Goal: Information Seeking & Learning: Learn about a topic

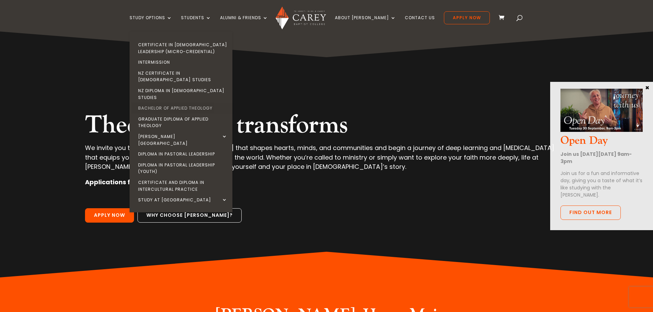
click at [172, 103] on link "Bachelor of Applied Theology" at bounding box center [182, 108] width 103 height 11
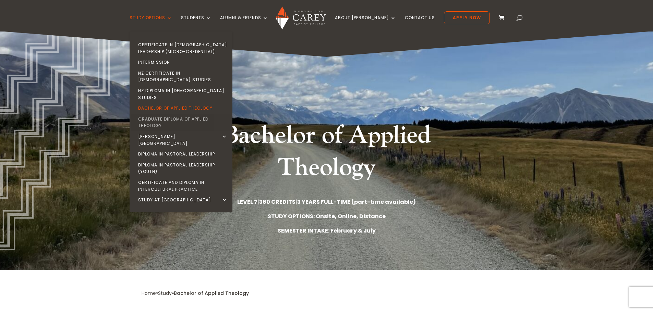
click at [168, 114] on link "Graduate Diploma of Applied Theology" at bounding box center [182, 122] width 103 height 17
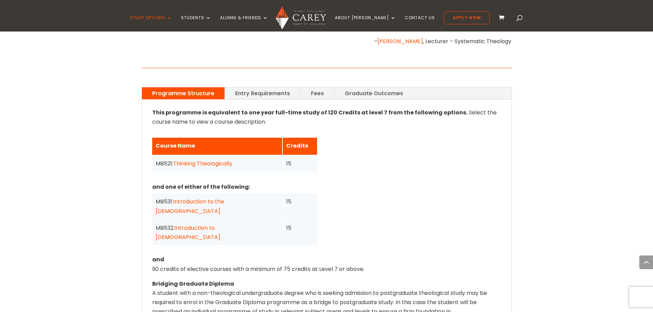
scroll to position [480, 0]
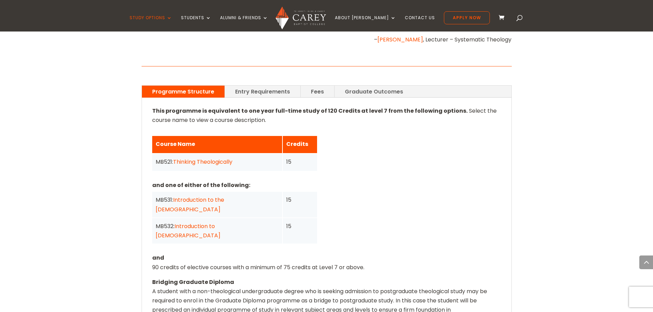
click at [309, 86] on link "Fees" at bounding box center [318, 92] width 34 height 12
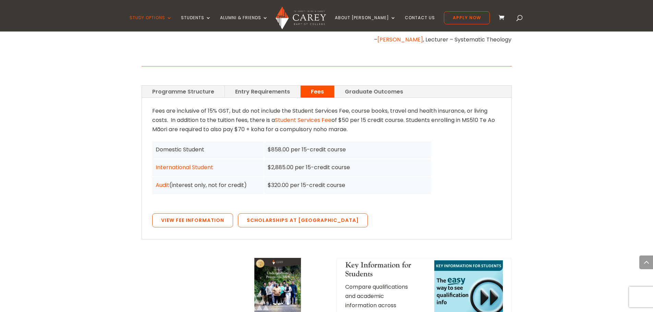
click at [269, 86] on link "Entry Requirements" at bounding box center [262, 92] width 75 height 12
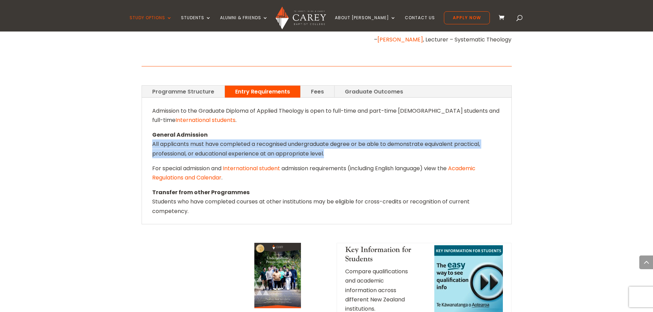
drag, startPoint x: 154, startPoint y: 137, endPoint x: 328, endPoint y: 150, distance: 174.4
click at [328, 150] on div "Admission to the Graduate Diploma of Applied Theology is open to full-time and …" at bounding box center [327, 161] width 370 height 126
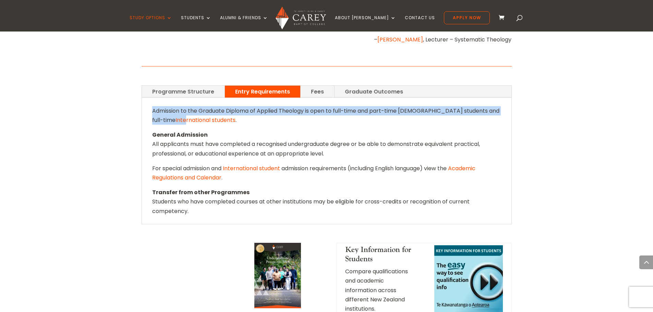
drag, startPoint x: 154, startPoint y: 104, endPoint x: 175, endPoint y: 116, distance: 24.9
click at [175, 116] on p "Admission to the Graduate Diploma of Applied Theology is open to full-time and …" at bounding box center [326, 118] width 349 height 24
click at [189, 86] on link "Programme Structure" at bounding box center [183, 92] width 83 height 12
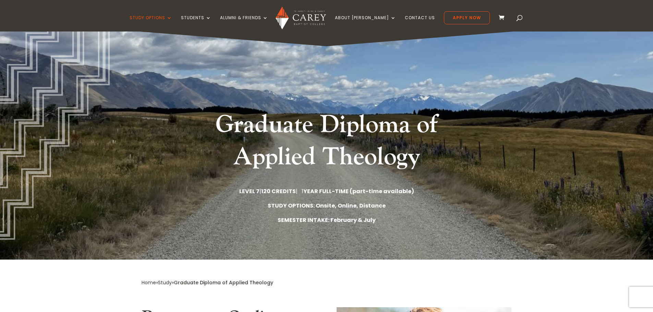
scroll to position [0, 0]
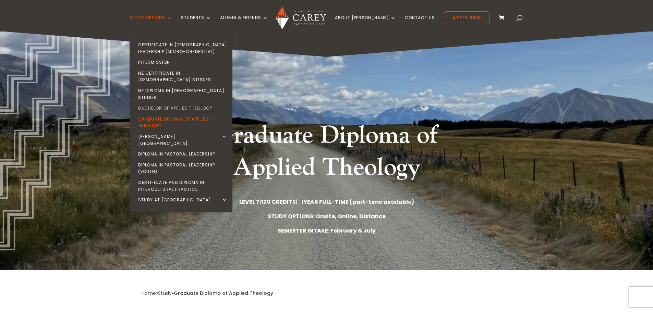
click at [183, 103] on link "Bachelor of Applied Theology" at bounding box center [182, 108] width 103 height 11
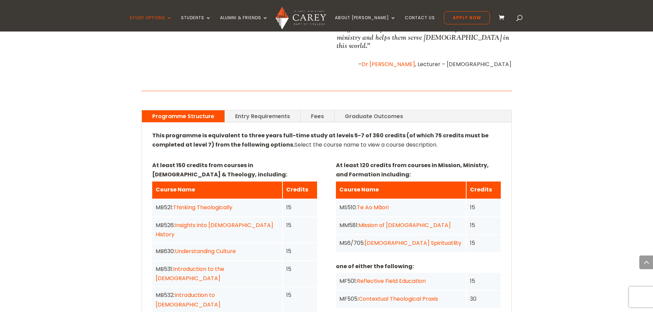
scroll to position [446, 0]
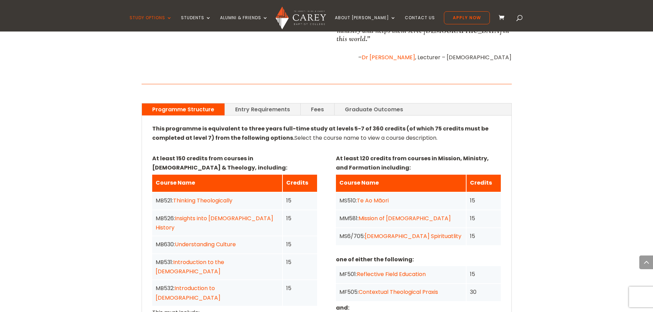
click at [363, 104] on link "Graduate Outcomes" at bounding box center [374, 110] width 79 height 12
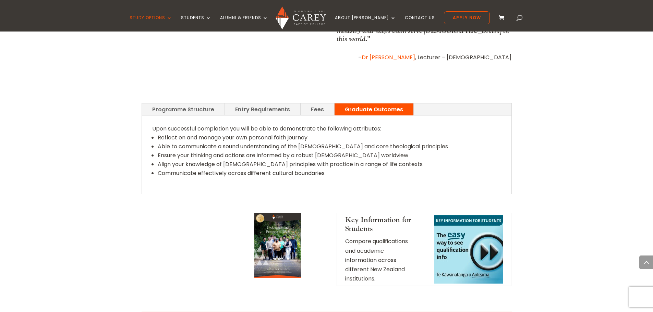
click at [319, 104] on link "Fees" at bounding box center [318, 110] width 34 height 12
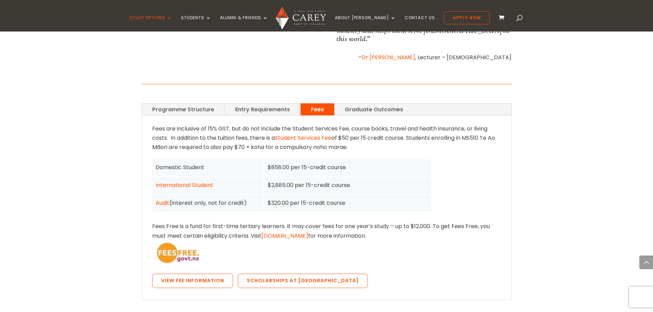
click at [273, 104] on link "Entry Requirements" at bounding box center [262, 110] width 75 height 12
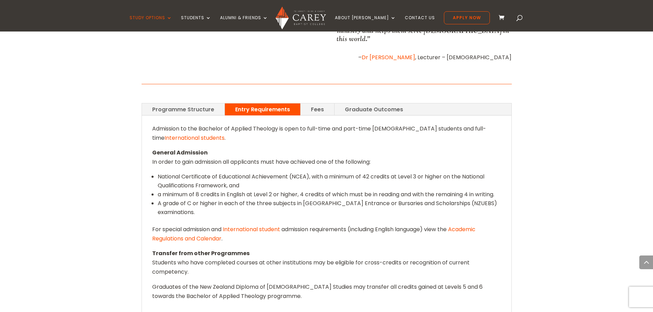
click at [171, 104] on link "Programme Structure" at bounding box center [183, 110] width 83 height 12
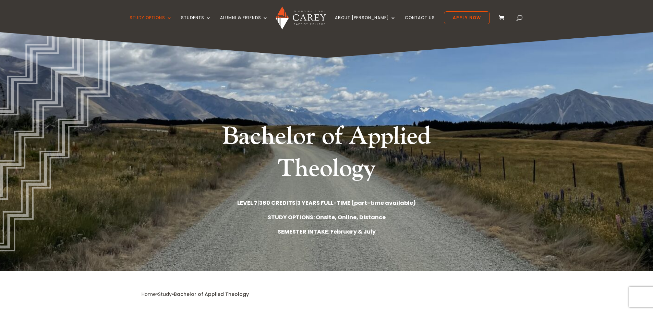
scroll to position [0, 0]
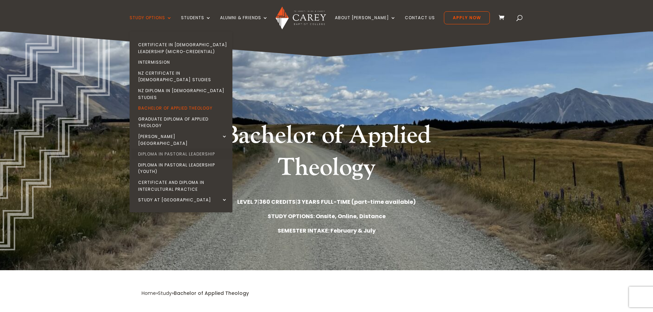
click at [175, 149] on link "Diploma in Pastoral Leadership" at bounding box center [182, 154] width 103 height 11
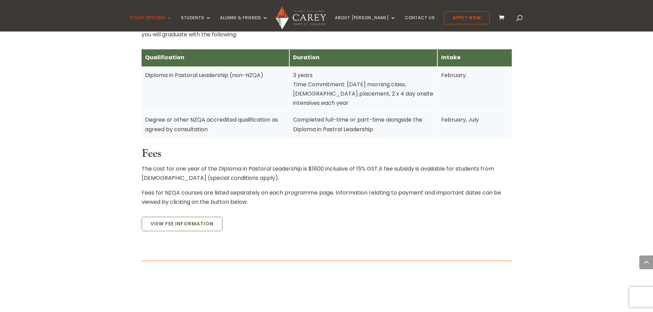
scroll to position [514, 0]
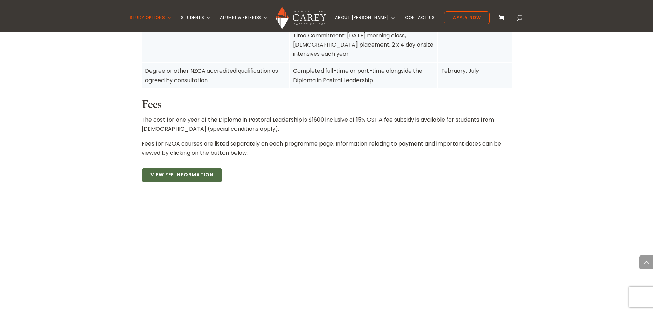
click at [180, 168] on link "View Fee Information" at bounding box center [182, 175] width 81 height 14
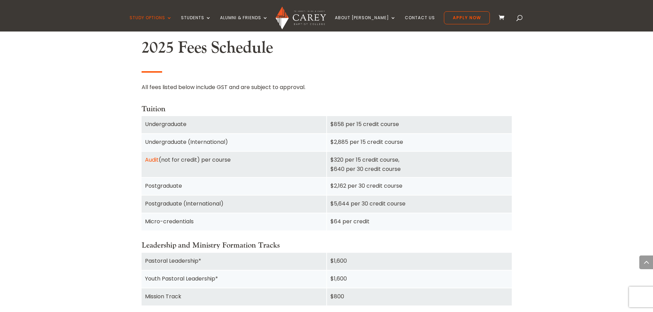
scroll to position [549, 0]
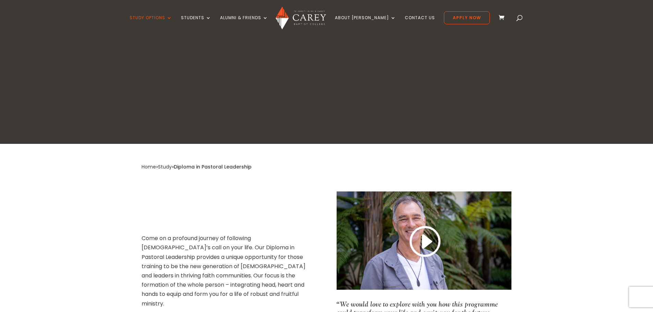
scroll to position [102, 0]
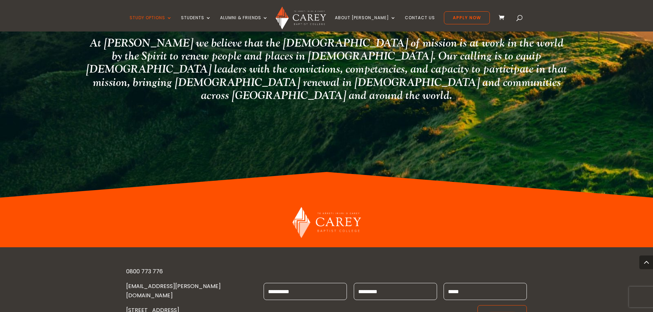
scroll to position [1306, 0]
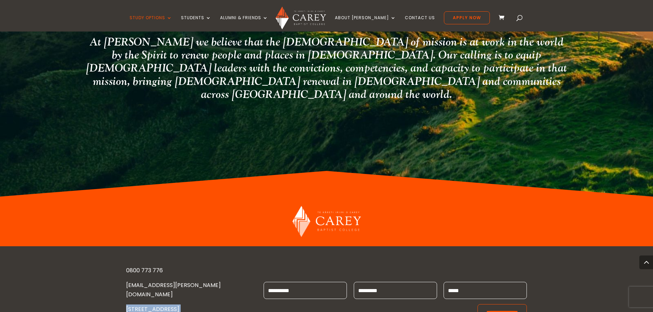
drag, startPoint x: 131, startPoint y: 240, endPoint x: 192, endPoint y: 263, distance: 64.4
click at [192, 263] on div "0800 773 776 [EMAIL_ADDRESS][PERSON_NAME][DOMAIN_NAME] [STREET_ADDRESS][PERSON_…" at bounding box center [326, 300] width 653 height 106
click at [132, 281] on p "[EMAIL_ADDRESS][PERSON_NAME][DOMAIN_NAME]" at bounding box center [189, 293] width 126 height 24
drag, startPoint x: 124, startPoint y: 229, endPoint x: 202, endPoint y: 262, distance: 85.2
click at [202, 262] on div "0800 773 776 [EMAIL_ADDRESS][PERSON_NAME][DOMAIN_NAME] [STREET_ADDRESS][PERSON_…" at bounding box center [326, 300] width 653 height 106
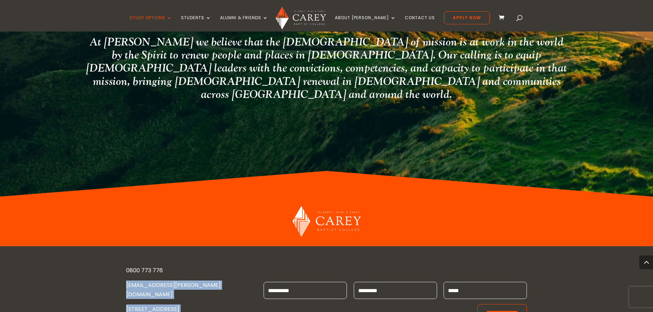
click at [119, 247] on div "0800 773 776 [EMAIL_ADDRESS][PERSON_NAME][DOMAIN_NAME] [STREET_ADDRESS][PERSON_…" at bounding box center [326, 300] width 653 height 106
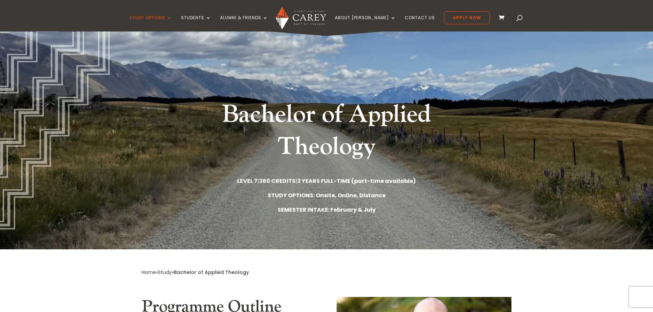
scroll to position [3, 0]
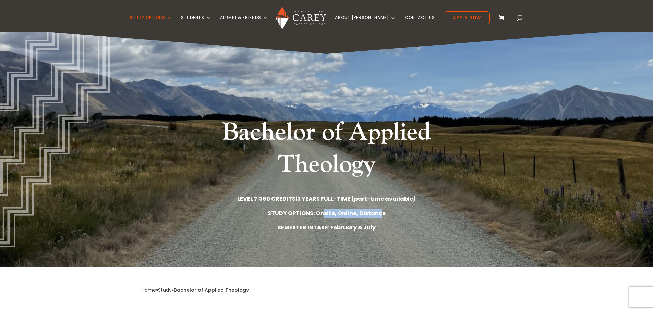
drag, startPoint x: 326, startPoint y: 211, endPoint x: 379, endPoint y: 215, distance: 53.3
click at [379, 215] on strong "STUDY OPTIONS: Onsite, Online, Distance" at bounding box center [327, 214] width 118 height 8
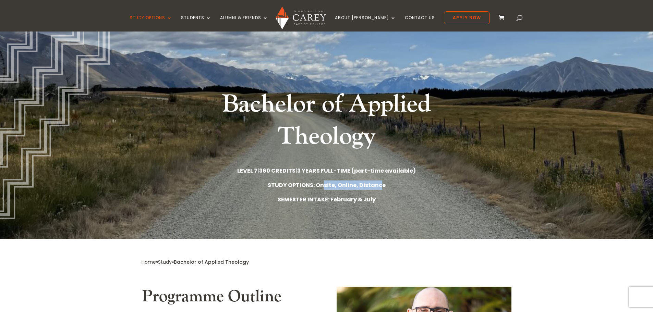
scroll to position [0, 0]
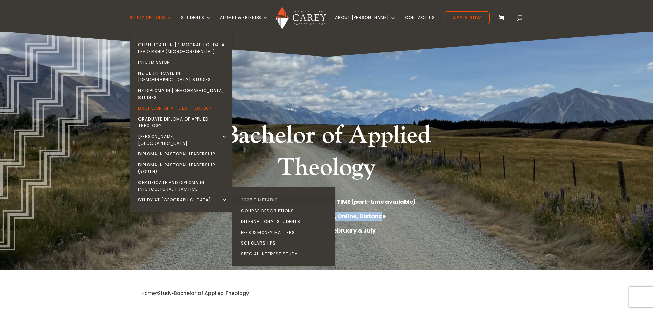
click at [265, 195] on link "2025 Timetable" at bounding box center [285, 200] width 103 height 11
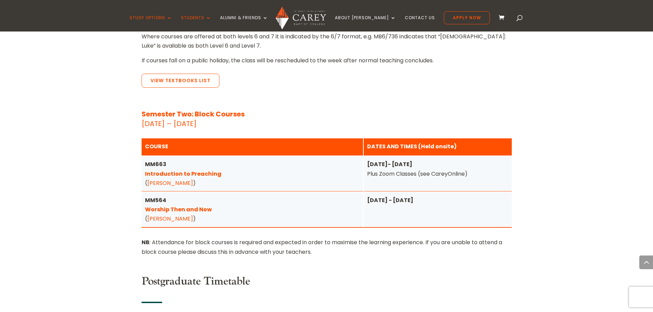
scroll to position [926, 0]
